Goal: Find specific page/section: Find specific page/section

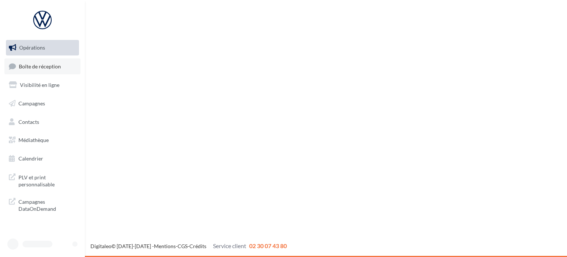
click at [24, 63] on span "Boîte de réception" at bounding box center [40, 66] width 42 height 6
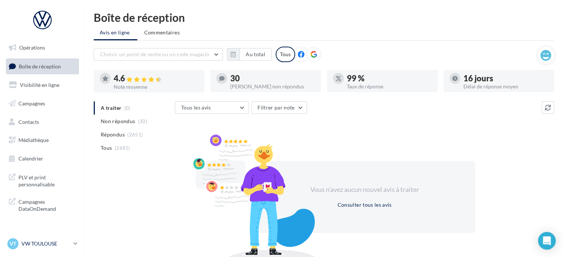
click at [51, 245] on p "VW TOULOUSE" at bounding box center [45, 243] width 49 height 7
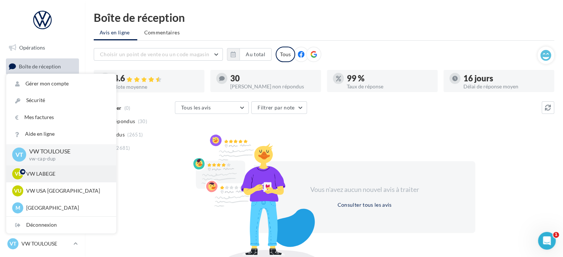
click at [71, 173] on p "VW LABEGE" at bounding box center [66, 173] width 81 height 7
